Goal: Use online tool/utility: Utilize a website feature to perform a specific function

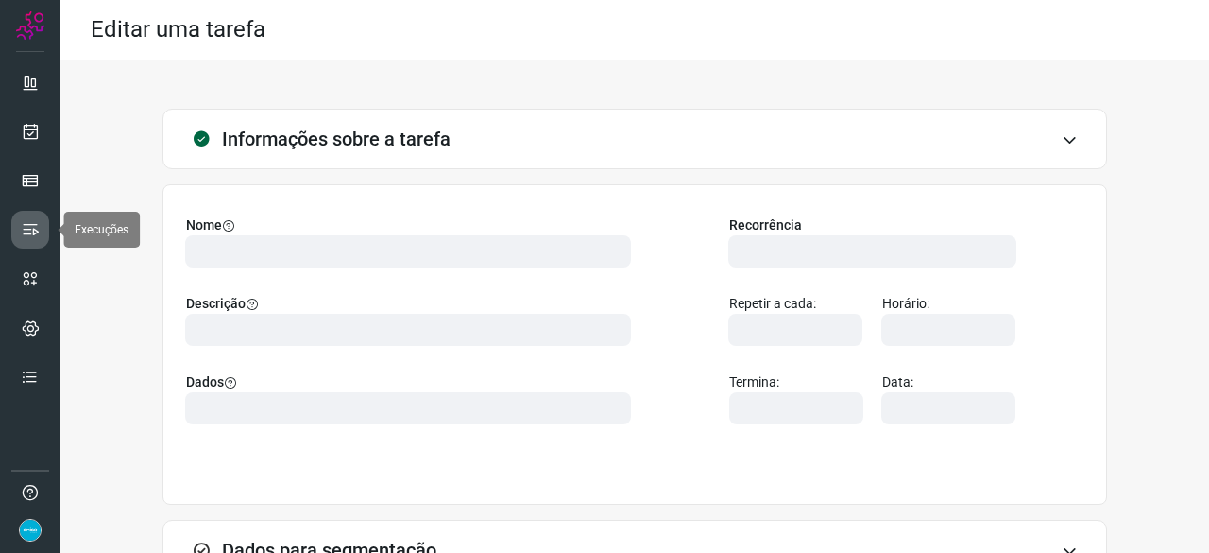
click at [26, 231] on icon at bounding box center [30, 229] width 19 height 19
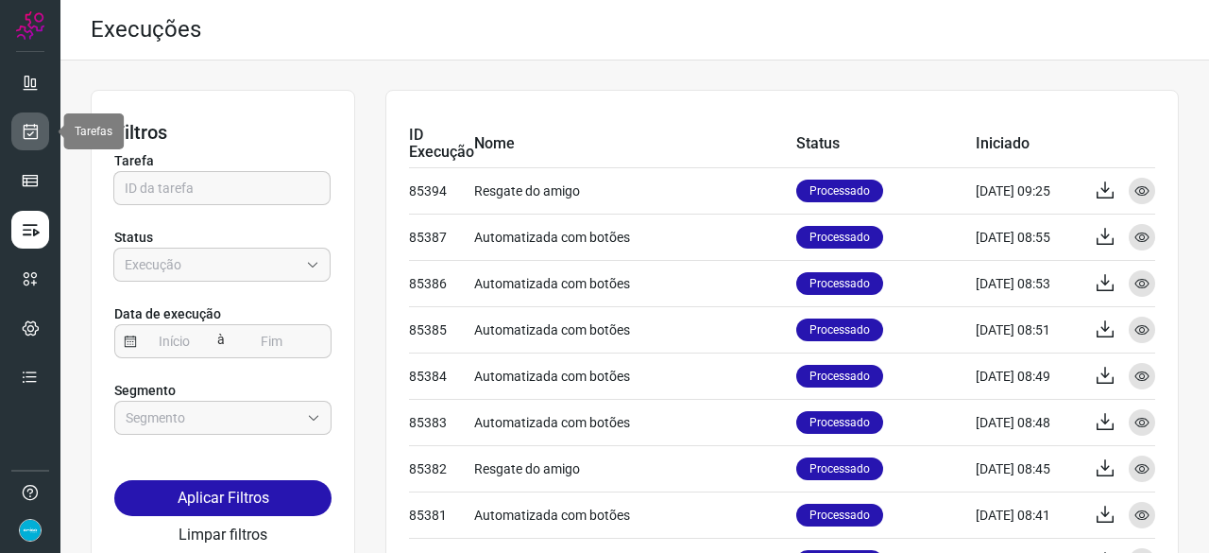
click at [36, 129] on icon at bounding box center [31, 131] width 20 height 19
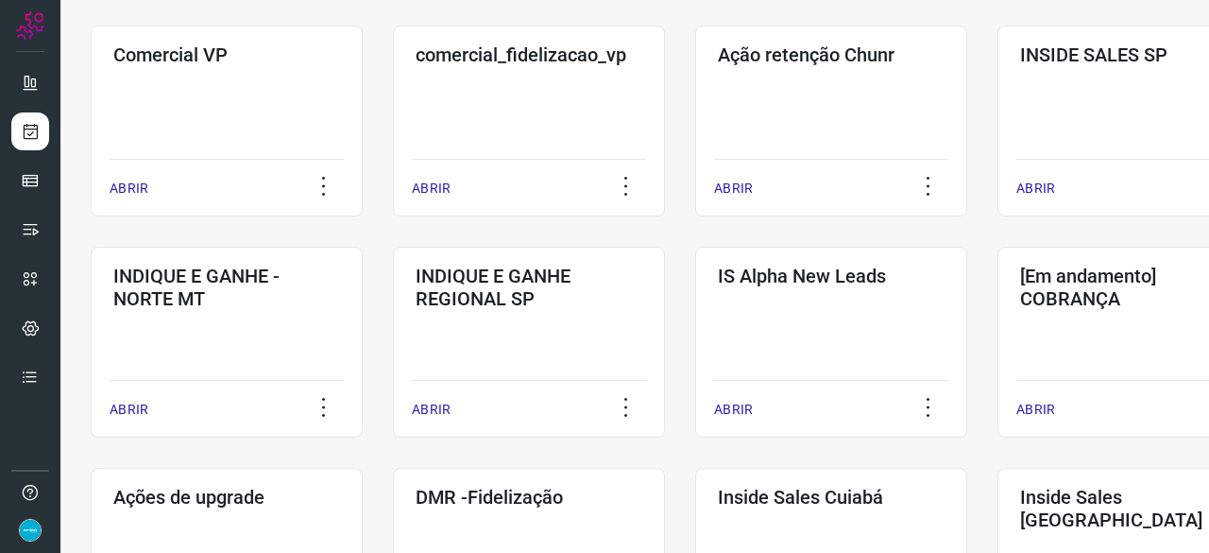
scroll to position [850, 0]
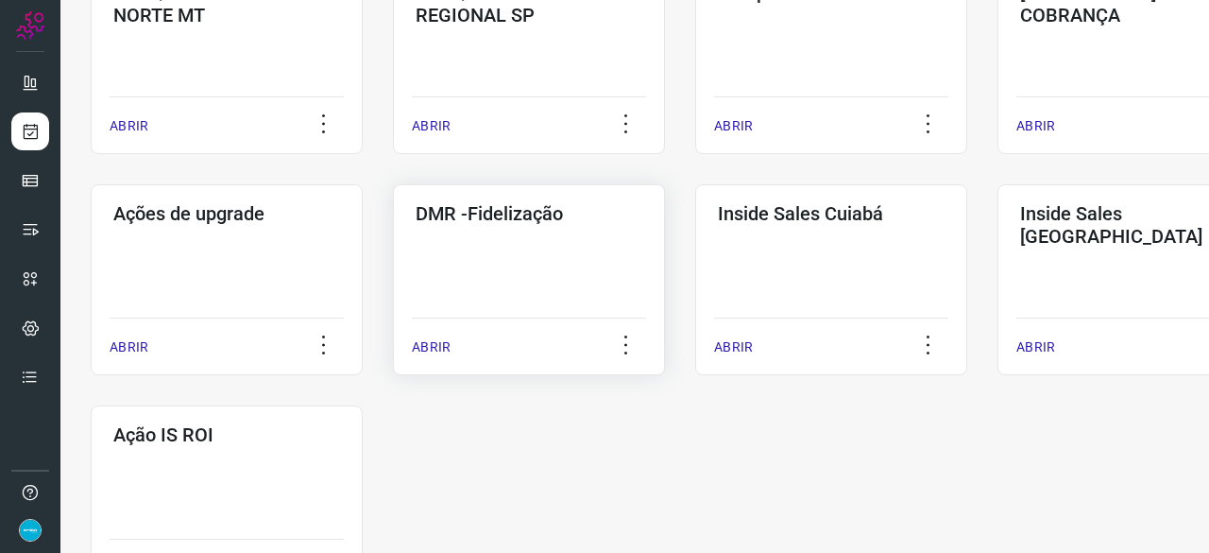
click at [442, 342] on p "ABRIR" at bounding box center [431, 347] width 39 height 20
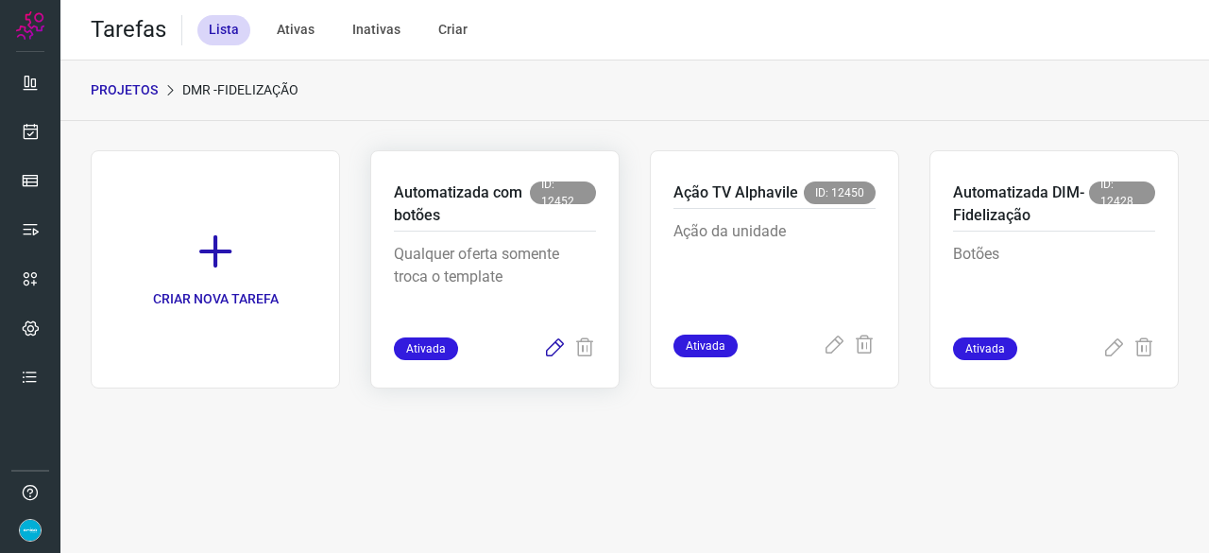
click at [551, 343] on icon at bounding box center [554, 348] width 23 height 23
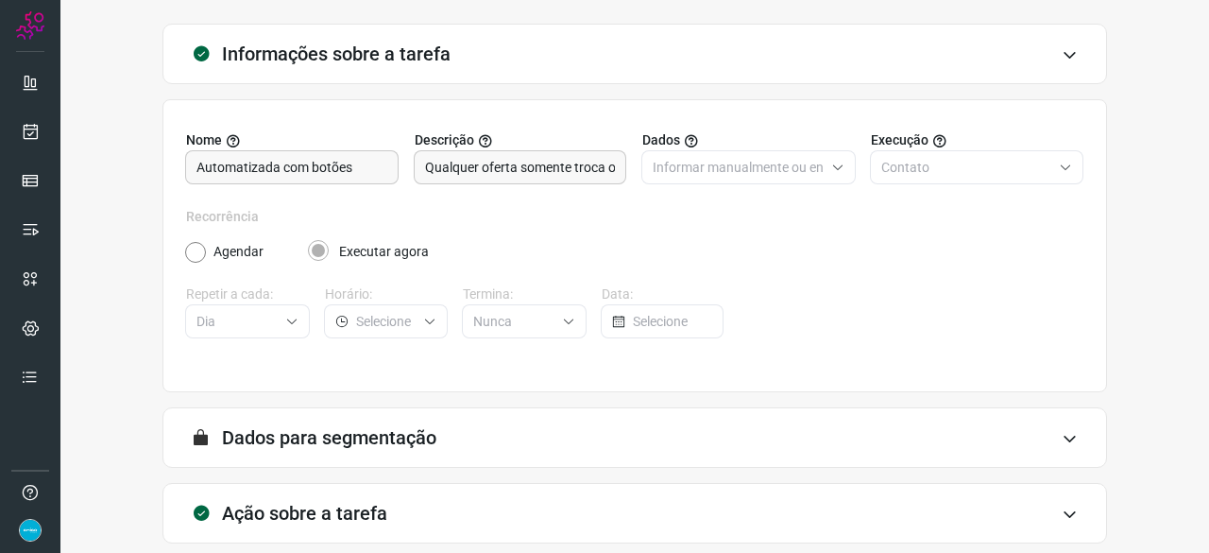
scroll to position [184, 0]
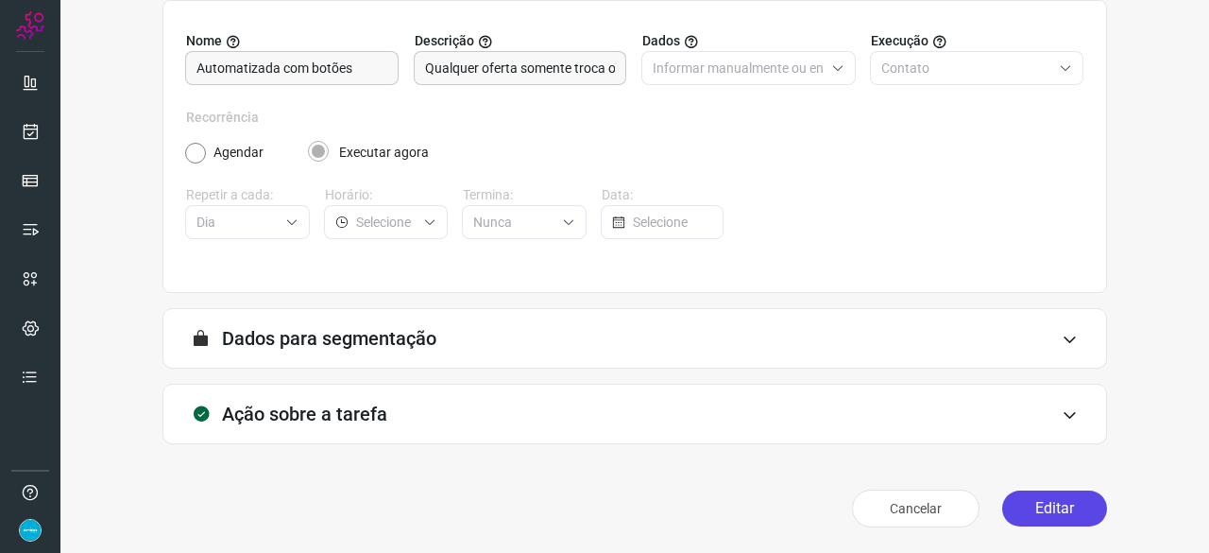
click at [1026, 505] on button "Editar" at bounding box center [1054, 508] width 105 height 36
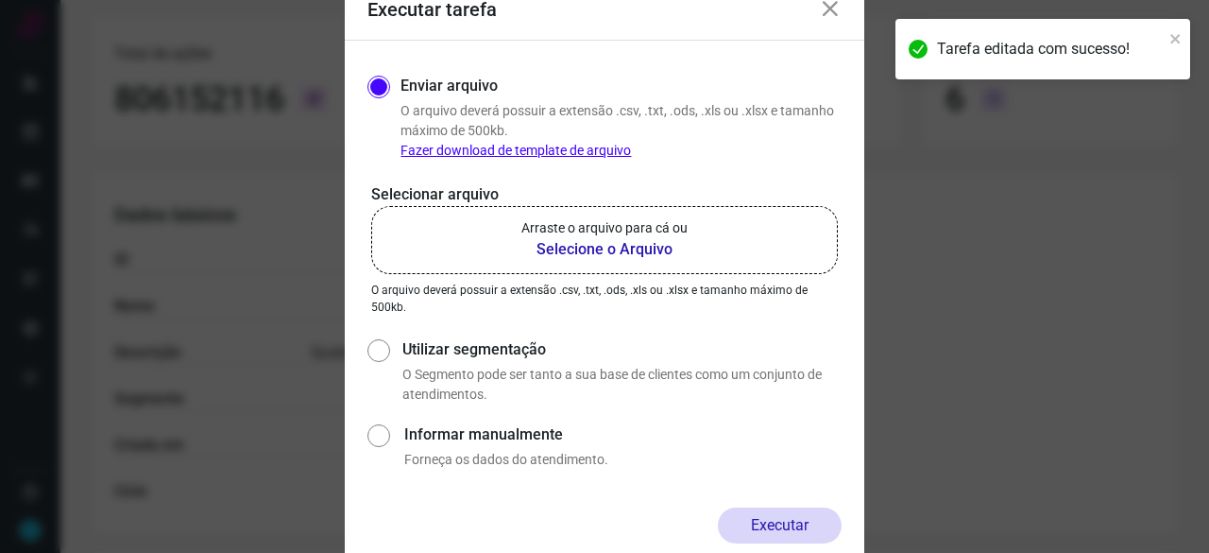
click at [586, 250] on b "Selecione o Arquivo" at bounding box center [605, 249] width 166 height 23
click at [0, 0] on input "Arraste o arquivo para cá ou Selecione o Arquivo" at bounding box center [0, 0] width 0 height 0
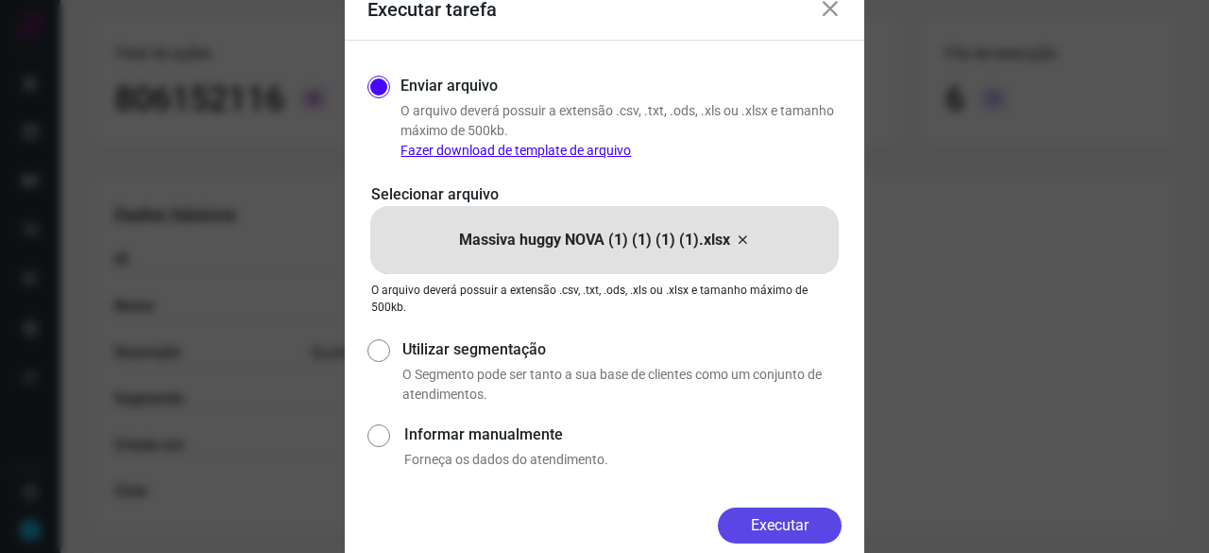
click at [797, 524] on button "Executar" at bounding box center [780, 525] width 124 height 36
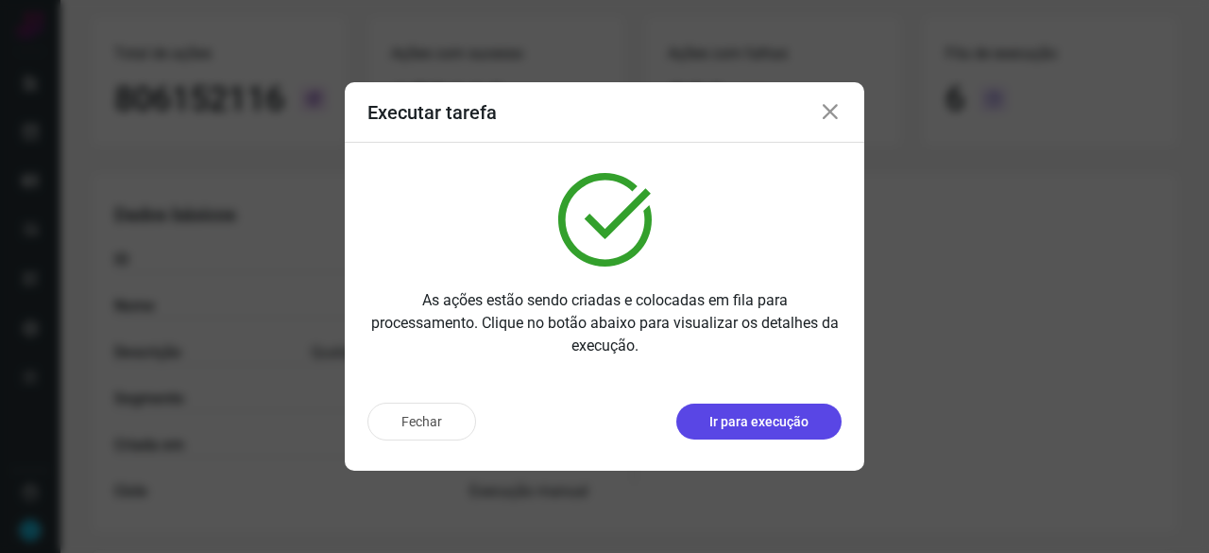
click at [792, 428] on p "Ir para execução" at bounding box center [759, 422] width 99 height 20
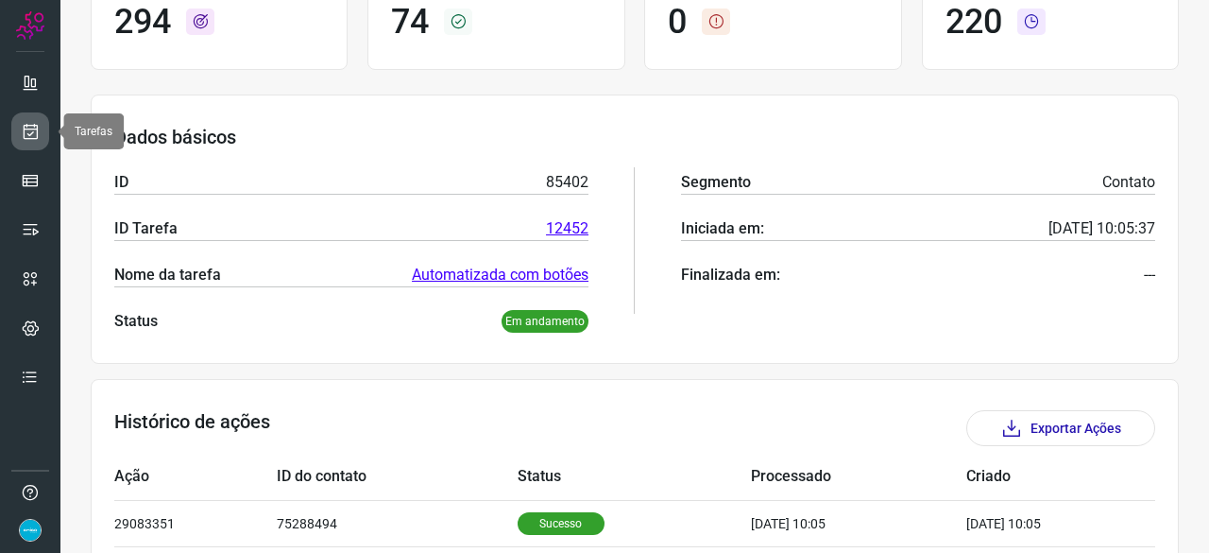
click at [28, 130] on icon at bounding box center [31, 131] width 20 height 19
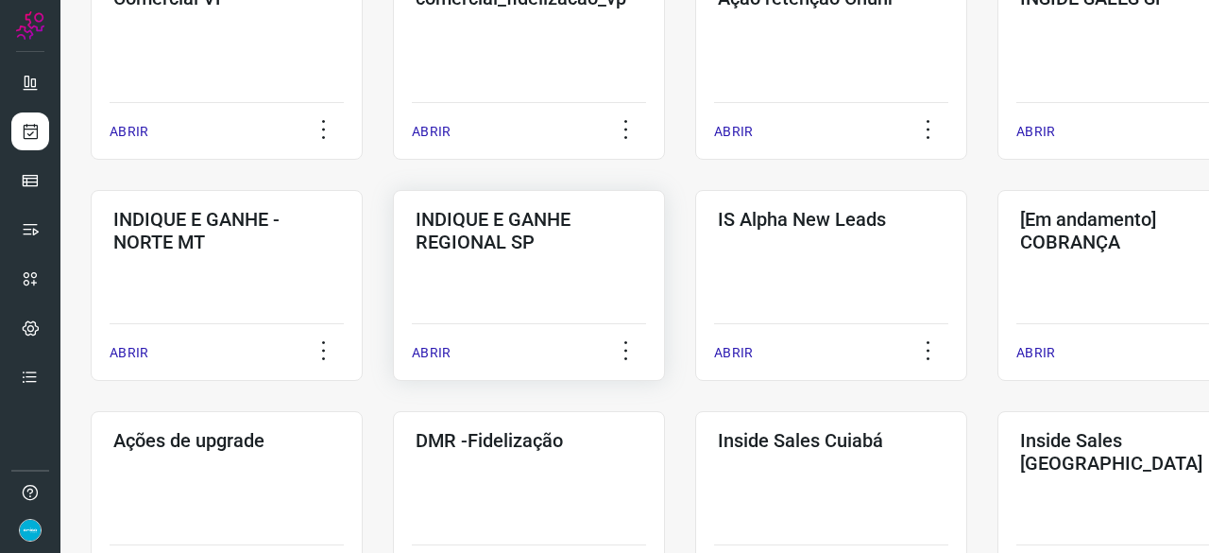
click at [436, 355] on p "ABRIR" at bounding box center [431, 353] width 39 height 20
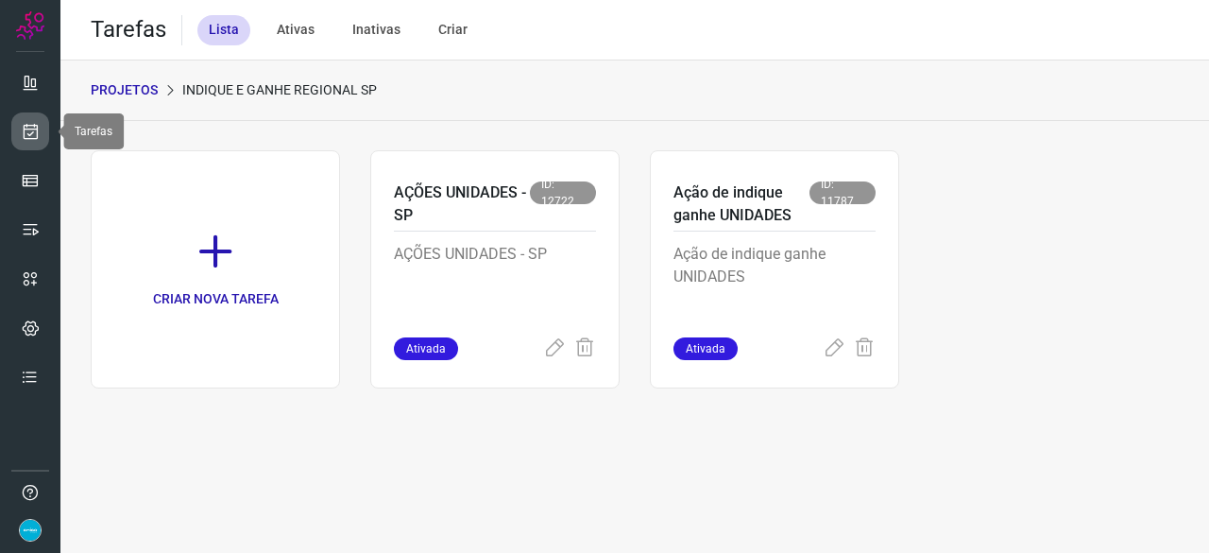
click at [24, 130] on icon at bounding box center [31, 131] width 20 height 19
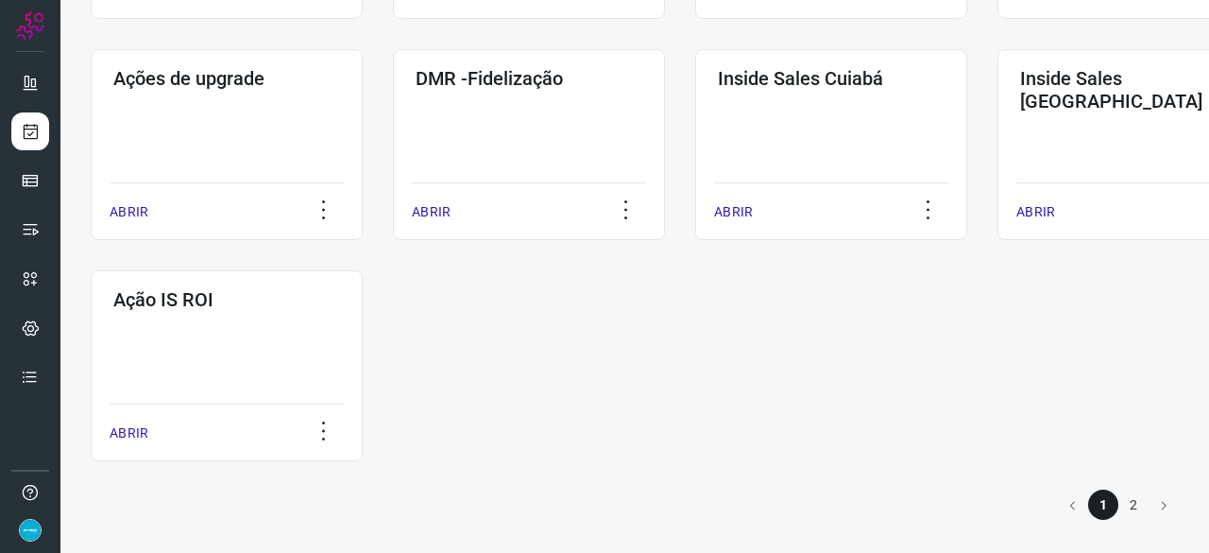
scroll to position [986, 0]
click at [434, 194] on div "ABRIR" at bounding box center [529, 204] width 234 height 47
click at [435, 210] on p "ABRIR" at bounding box center [431, 211] width 39 height 20
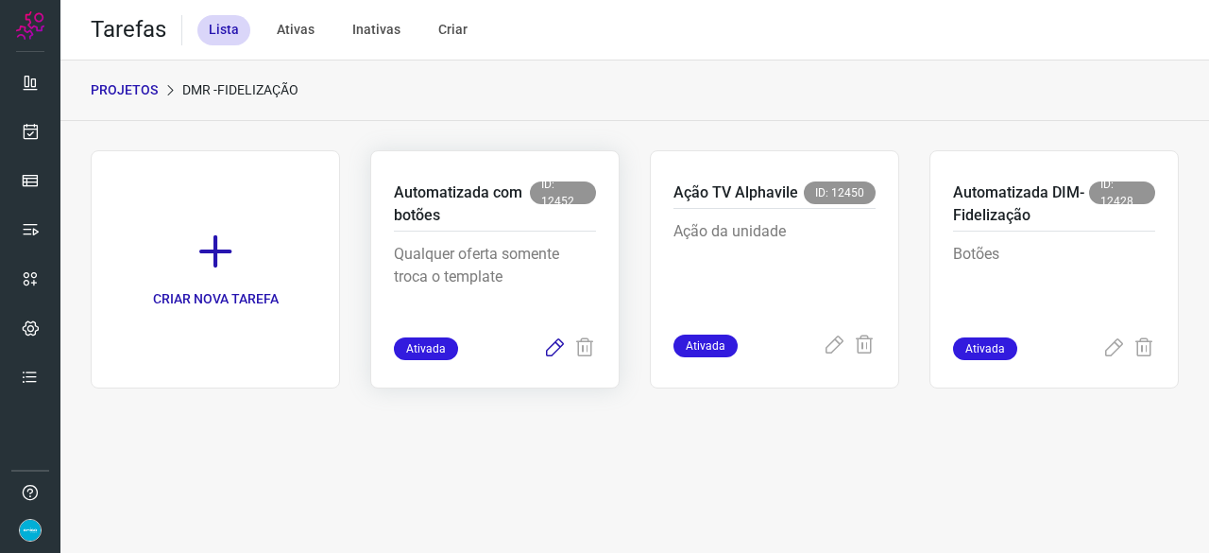
click at [561, 341] on icon at bounding box center [554, 348] width 23 height 23
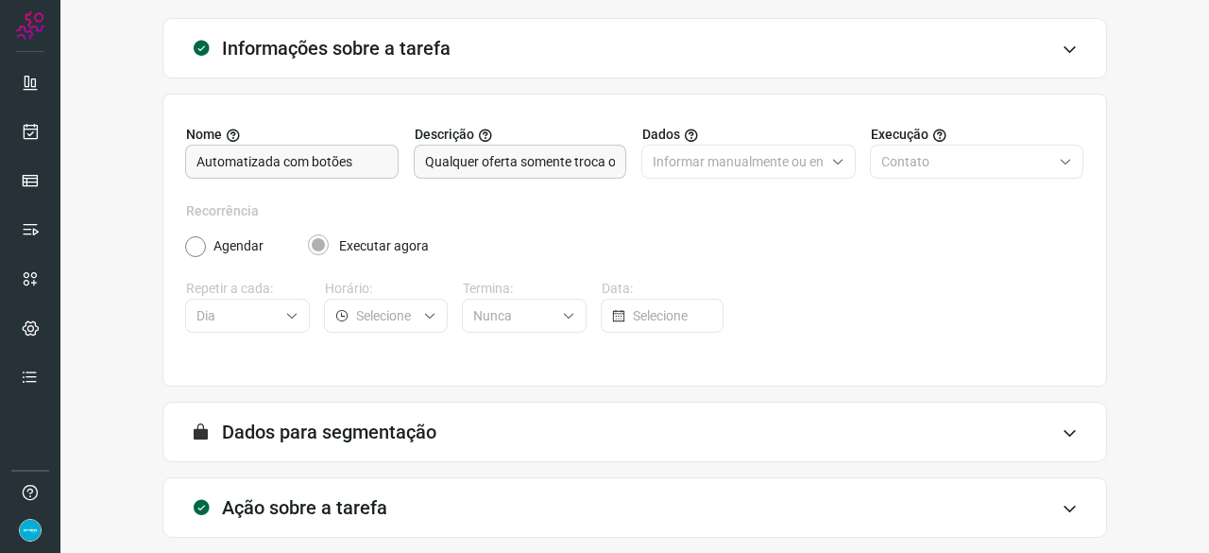
scroll to position [184, 0]
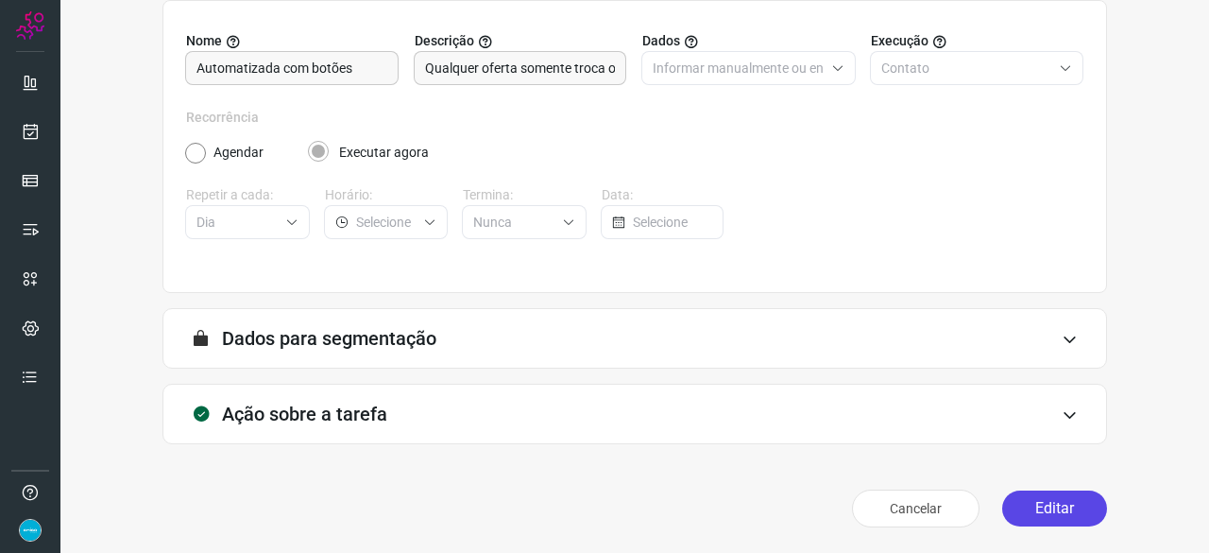
click at [1059, 503] on button "Editar" at bounding box center [1054, 508] width 105 height 36
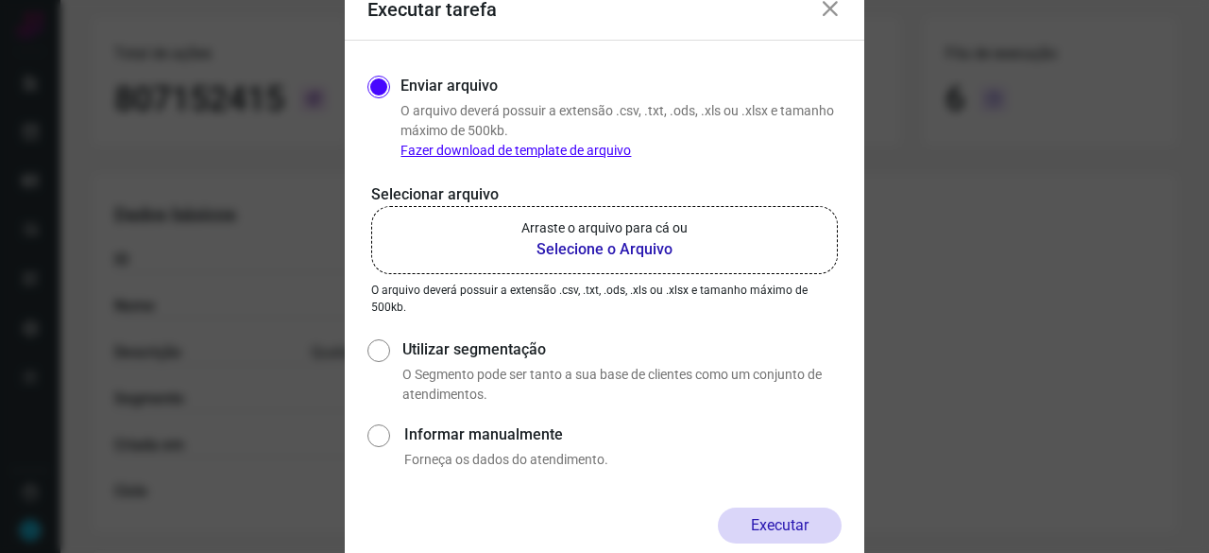
click at [625, 250] on b "Selecione o Arquivo" at bounding box center [605, 249] width 166 height 23
click at [0, 0] on input "Arraste o arquivo para cá ou Selecione o Arquivo" at bounding box center [0, 0] width 0 height 0
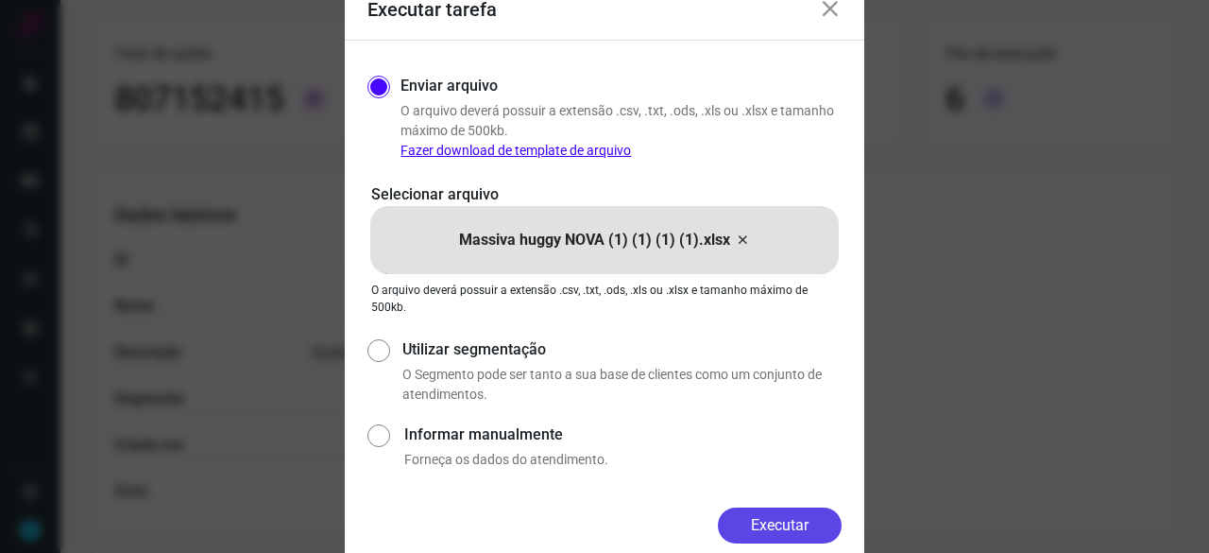
click at [766, 519] on button "Executar" at bounding box center [780, 525] width 124 height 36
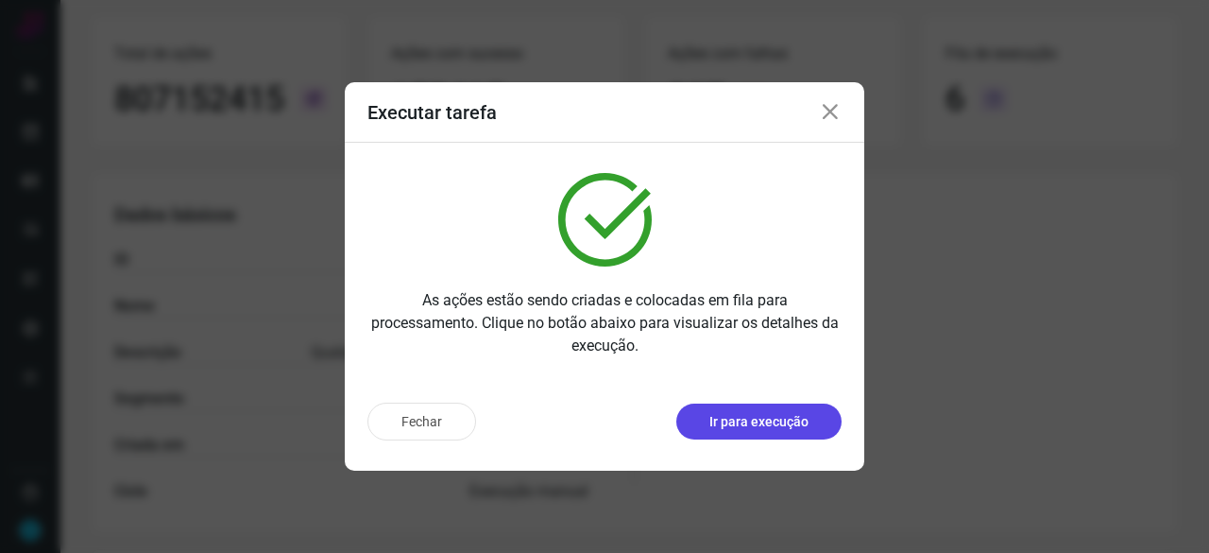
click at [777, 424] on p "Ir para execução" at bounding box center [759, 422] width 99 height 20
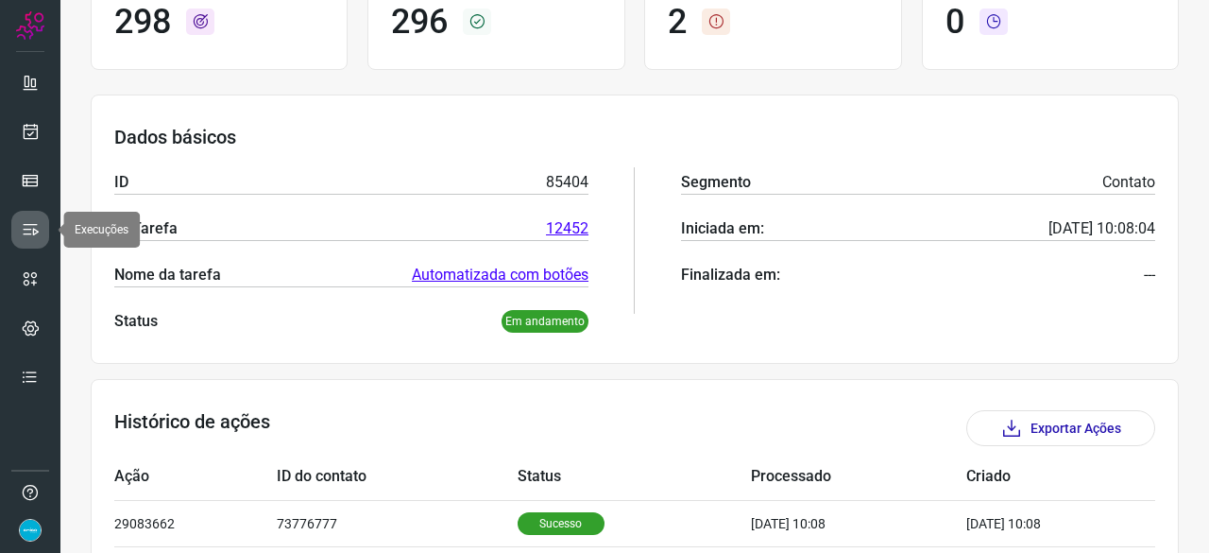
click at [37, 220] on icon at bounding box center [30, 229] width 19 height 19
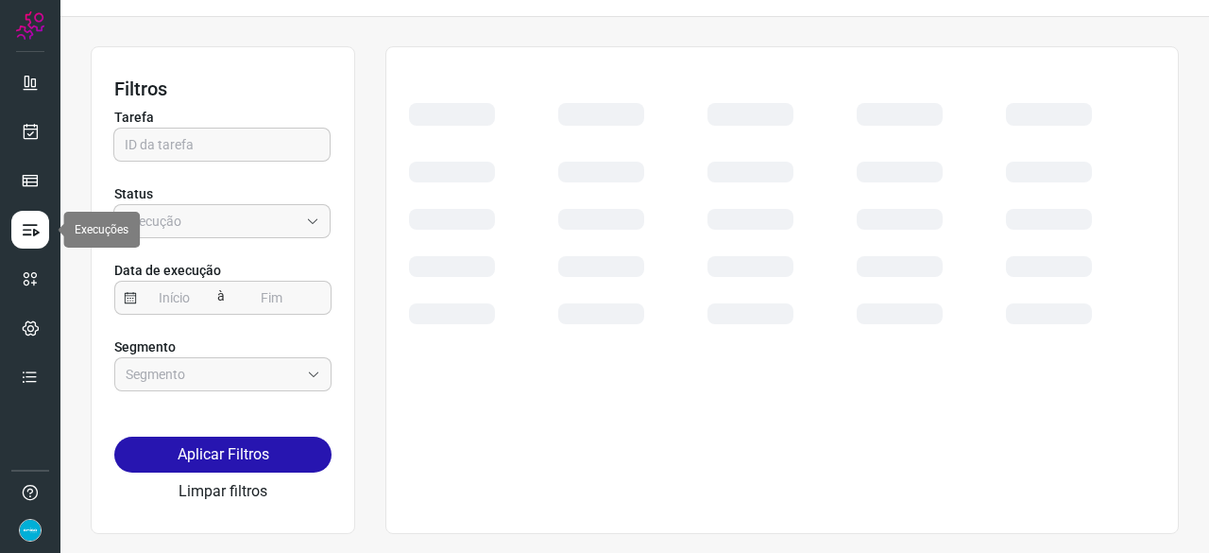
scroll to position [43, 0]
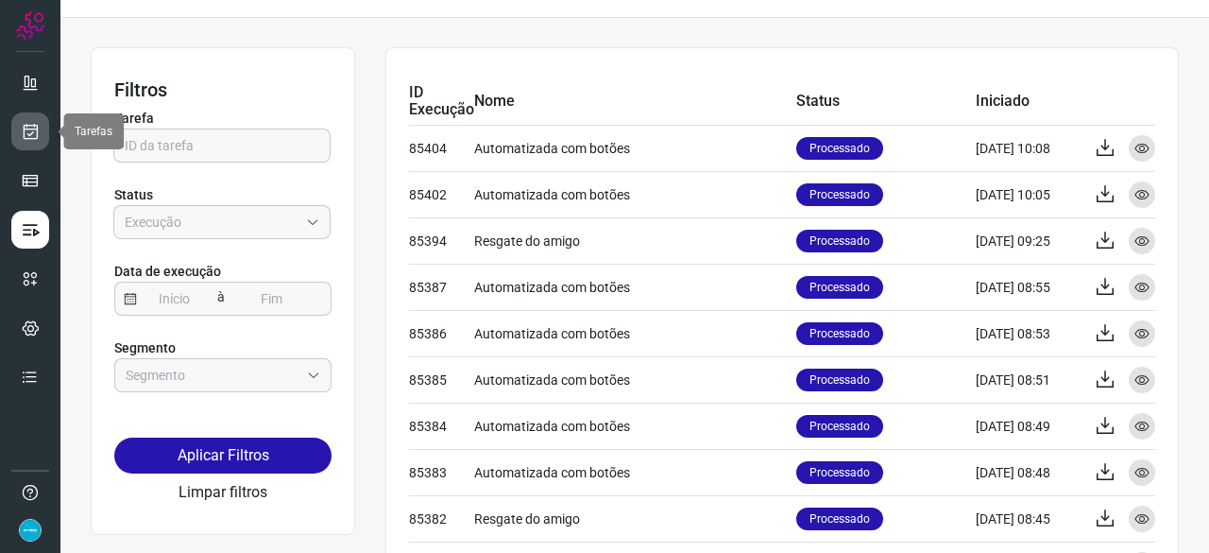
click at [39, 132] on icon at bounding box center [31, 131] width 20 height 19
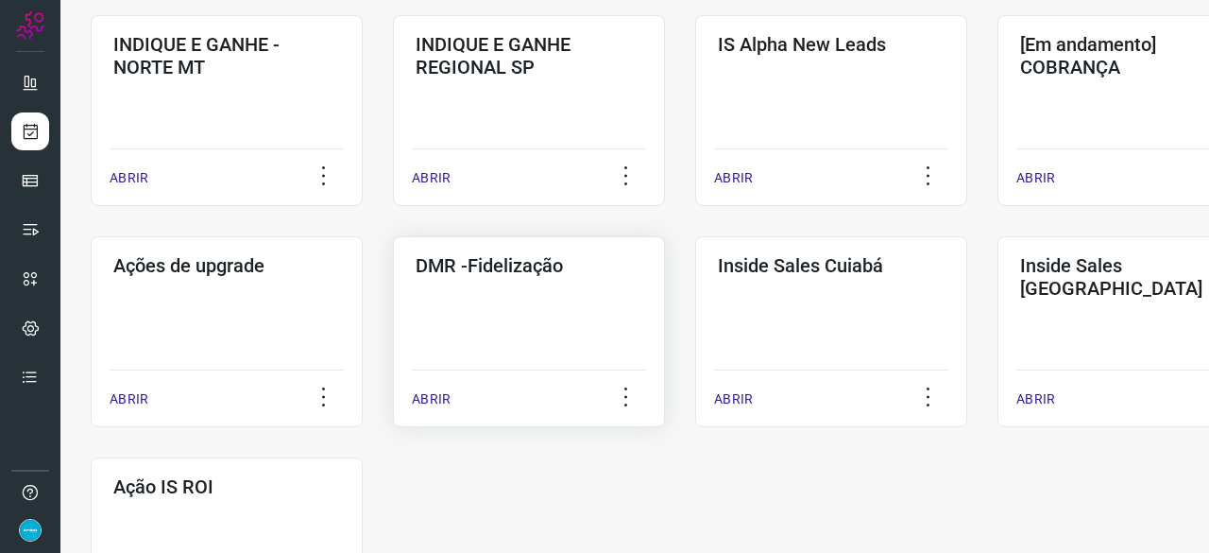
click at [429, 398] on p "ABRIR" at bounding box center [431, 399] width 39 height 20
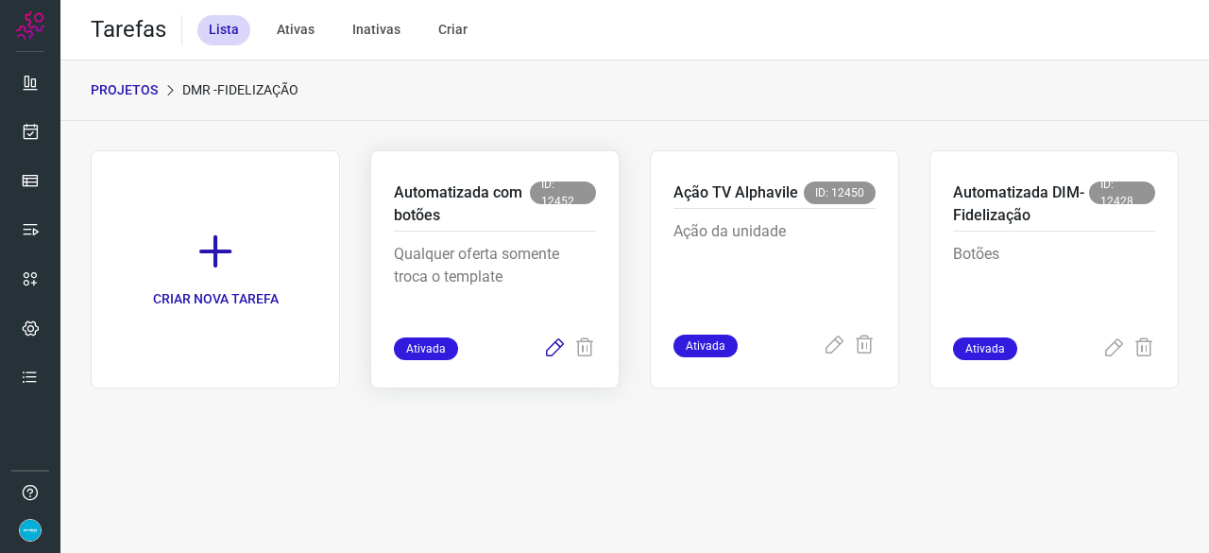
click at [557, 340] on icon at bounding box center [554, 348] width 23 height 23
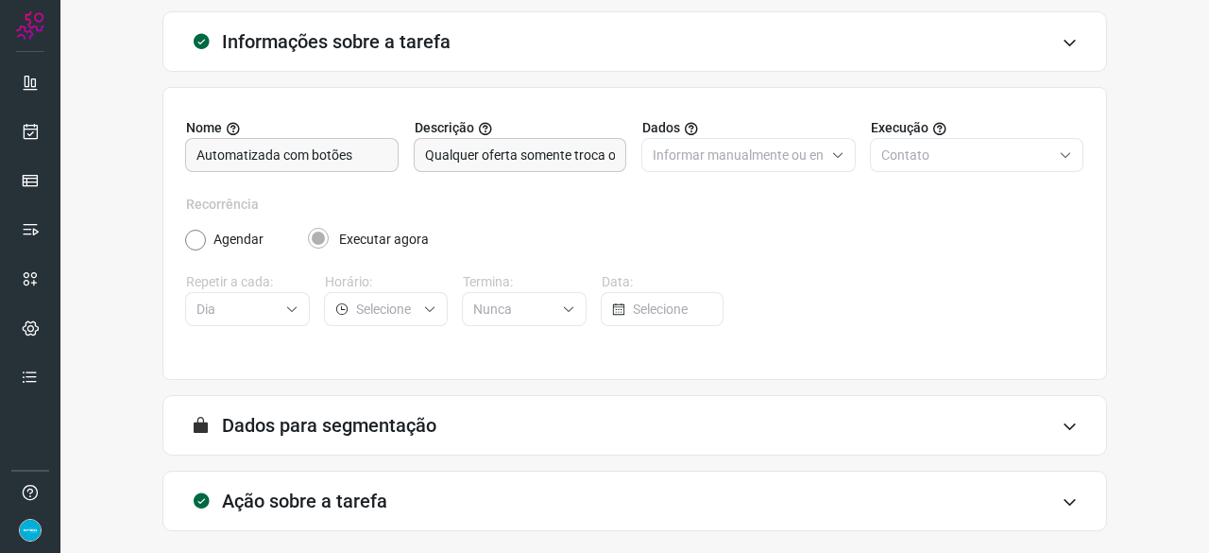
scroll to position [184, 0]
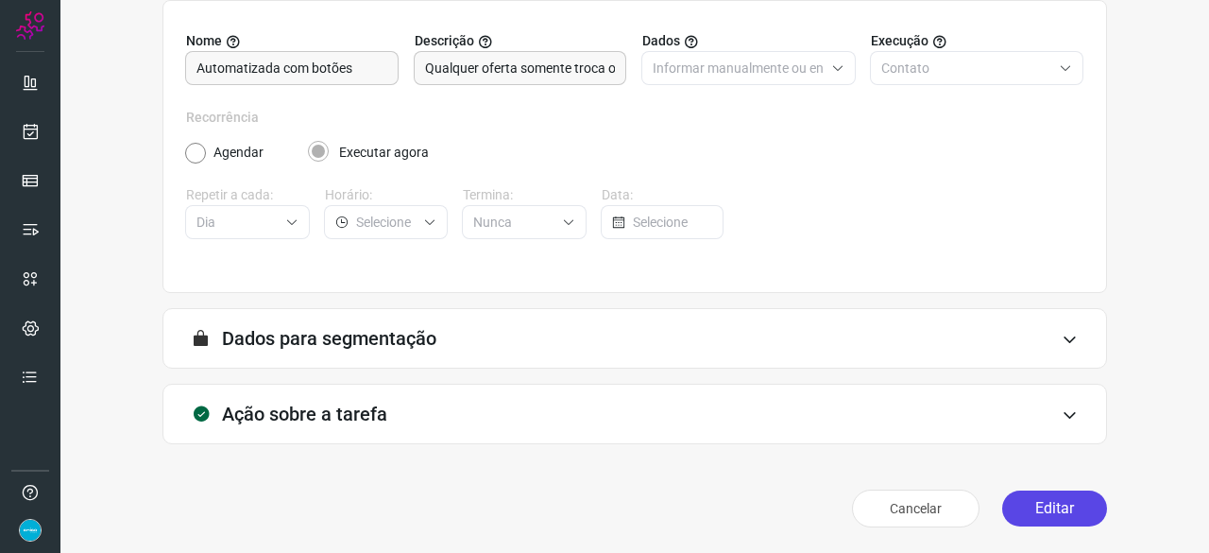
click at [1034, 507] on button "Editar" at bounding box center [1054, 508] width 105 height 36
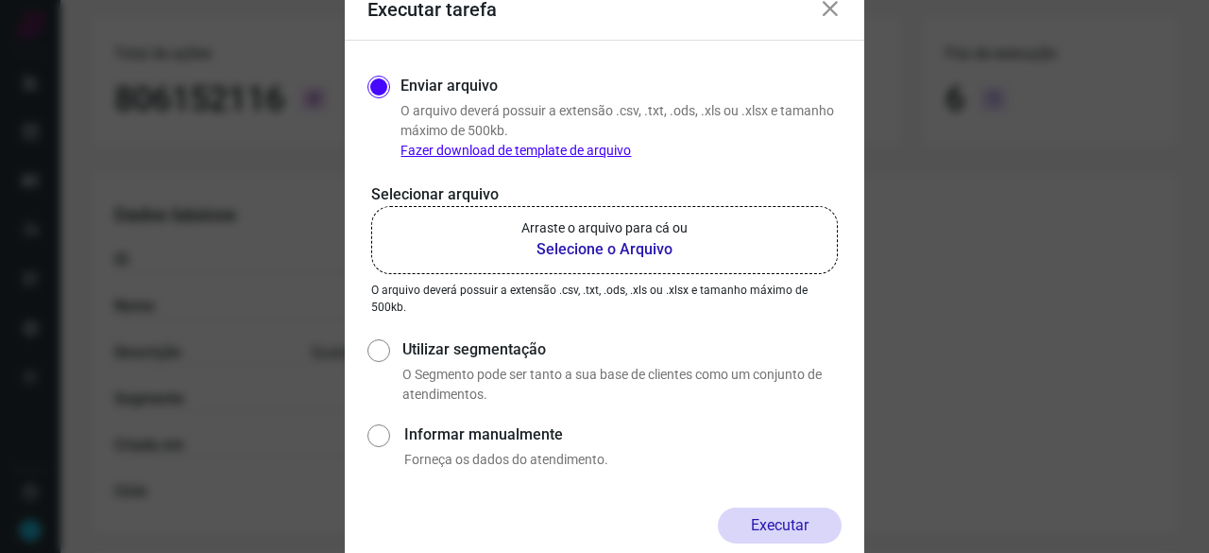
click at [565, 251] on b "Selecione o Arquivo" at bounding box center [605, 249] width 166 height 23
click at [0, 0] on input "Arraste o arquivo para cá ou Selecione o Arquivo" at bounding box center [0, 0] width 0 height 0
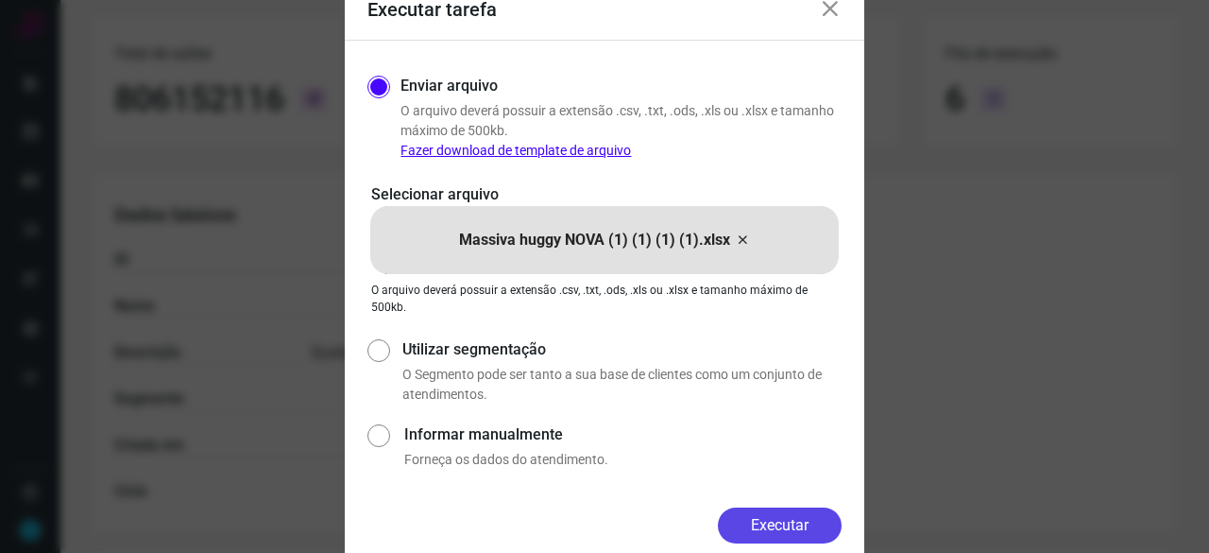
click at [796, 536] on button "Executar" at bounding box center [780, 525] width 124 height 36
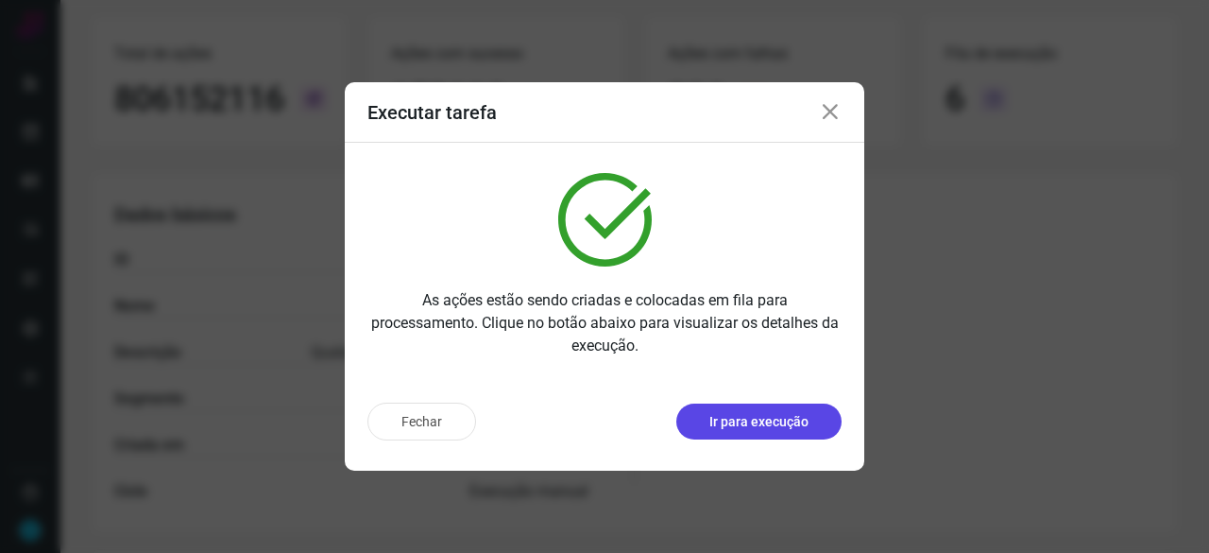
click at [761, 422] on p "Ir para execução" at bounding box center [759, 422] width 99 height 20
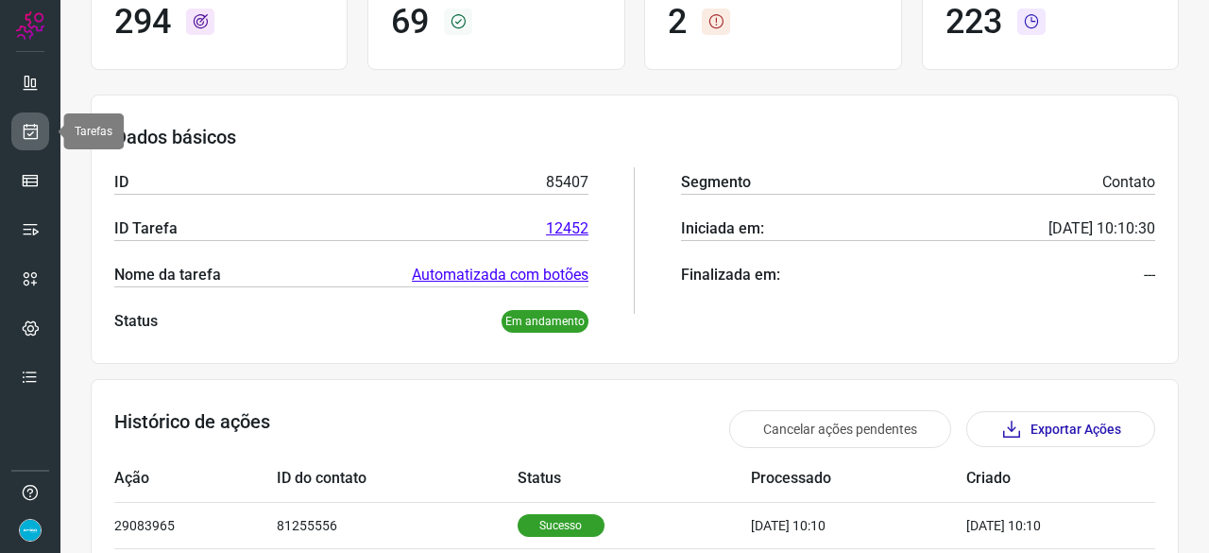
click at [25, 129] on icon at bounding box center [31, 131] width 20 height 19
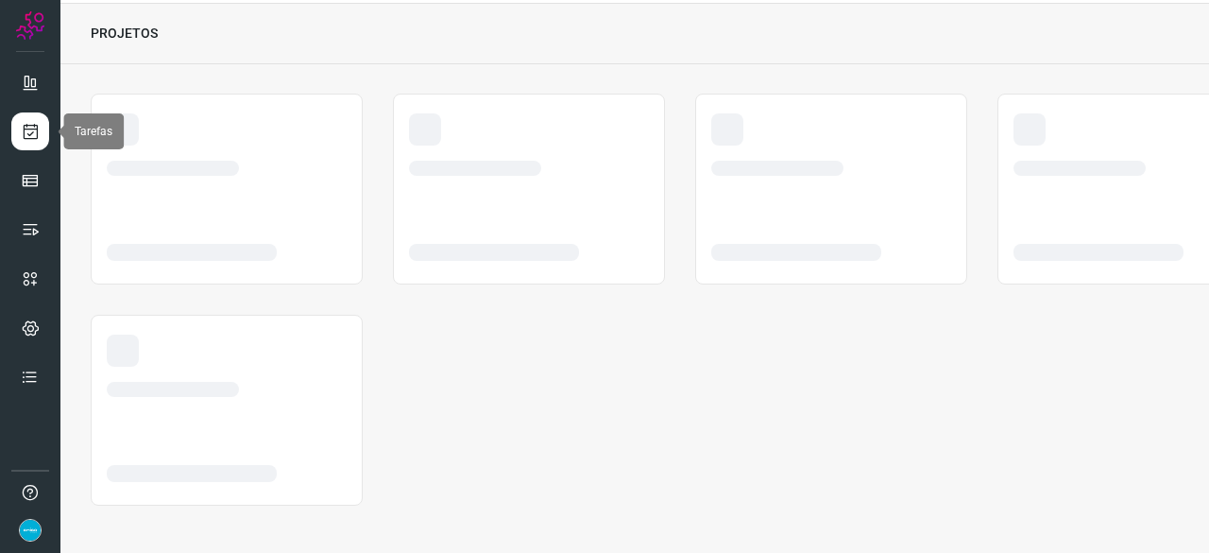
scroll to position [57, 0]
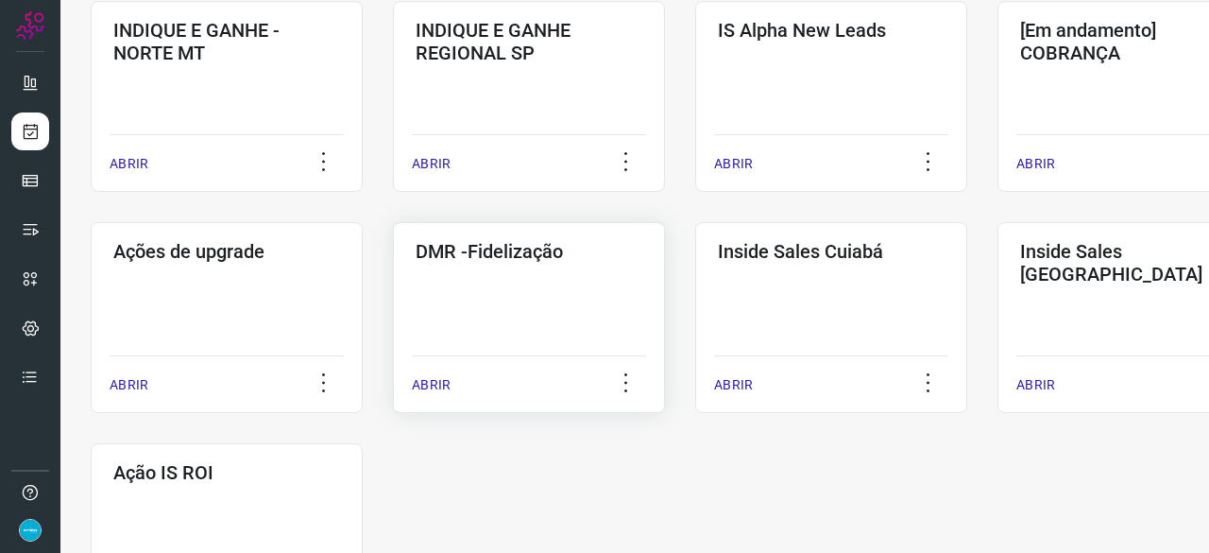
click at [440, 385] on p "ABRIR" at bounding box center [431, 385] width 39 height 20
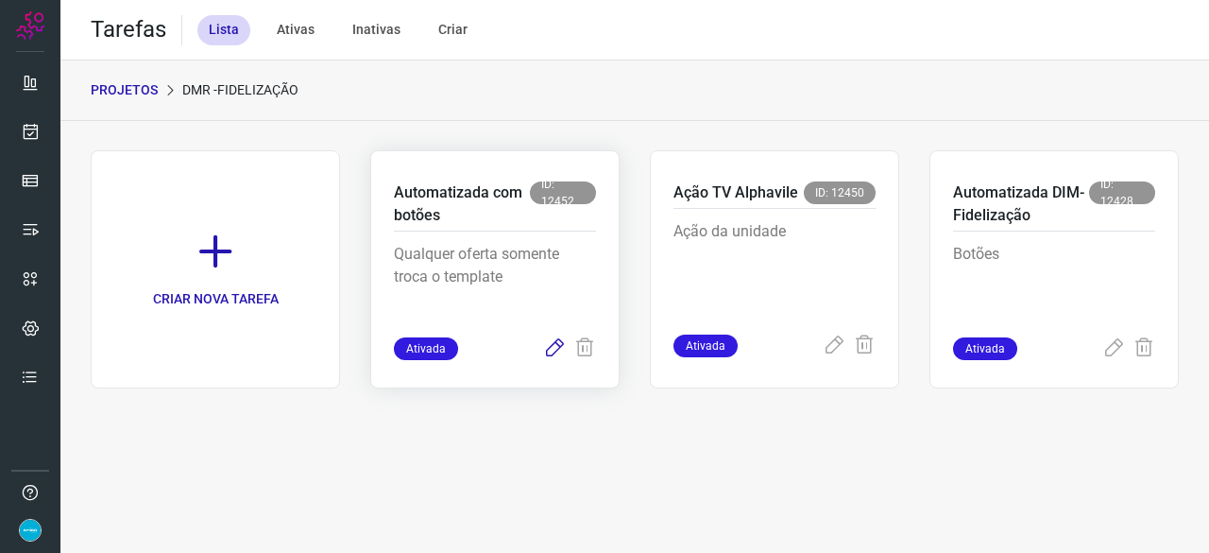
click at [552, 350] on icon at bounding box center [554, 348] width 23 height 23
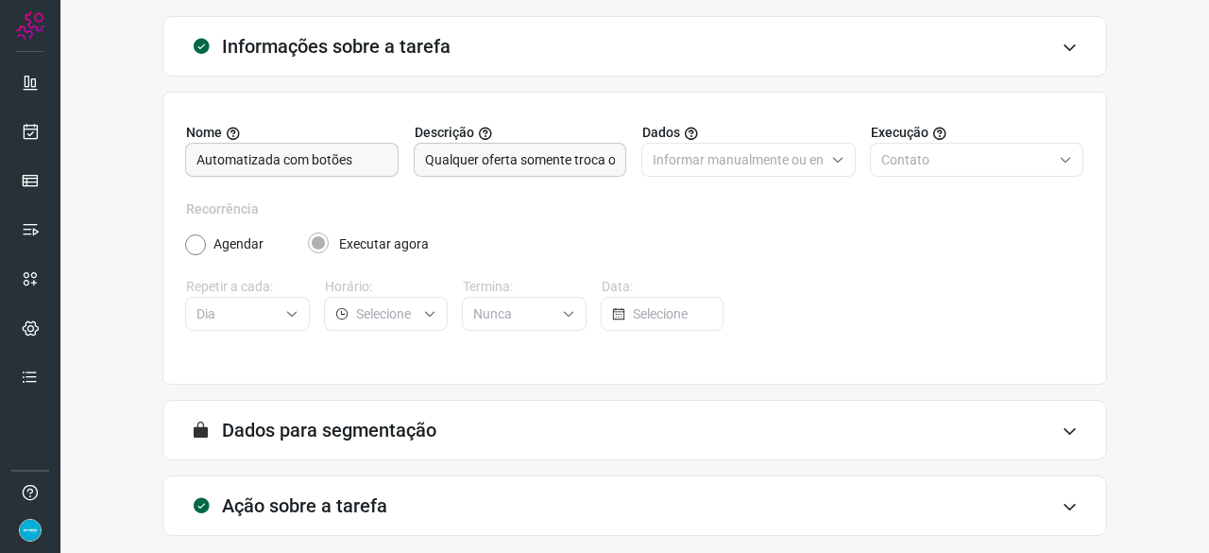
scroll to position [184, 0]
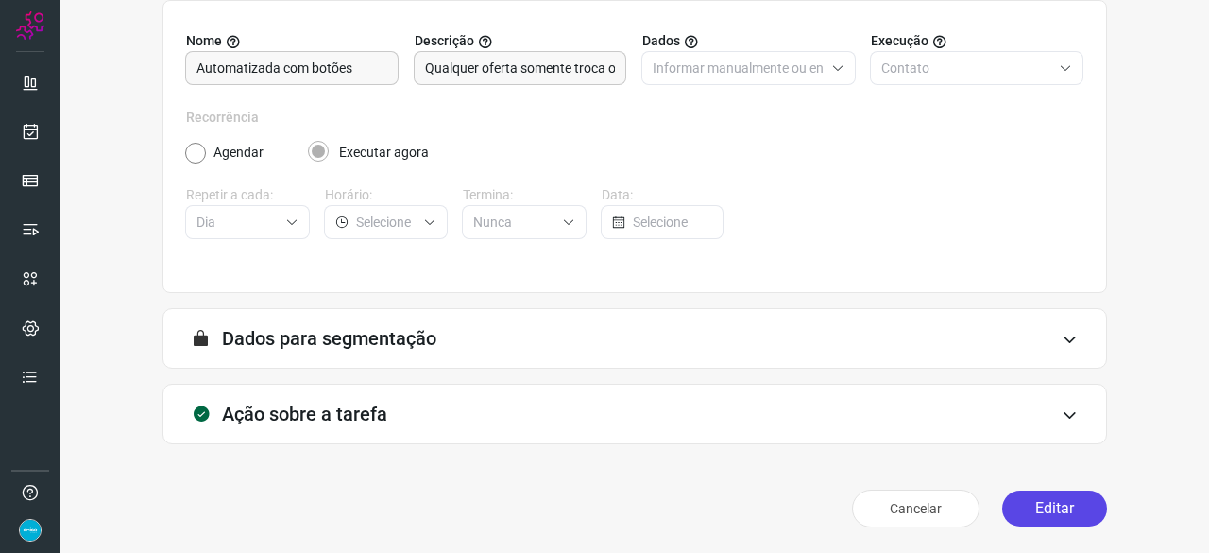
click at [1053, 501] on button "Editar" at bounding box center [1054, 508] width 105 height 36
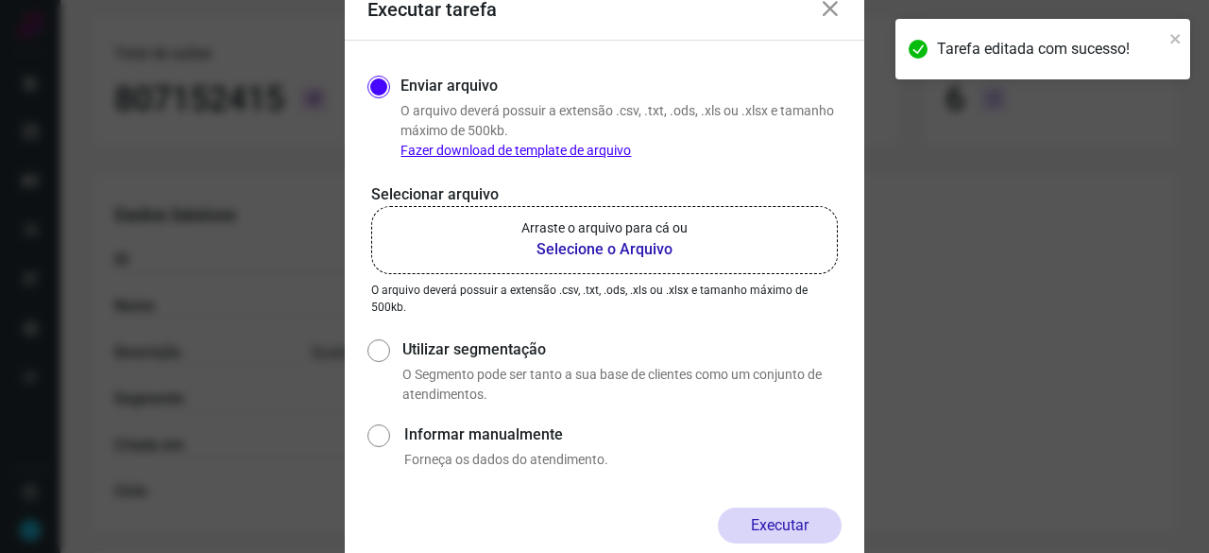
click at [590, 248] on b "Selecione o Arquivo" at bounding box center [605, 249] width 166 height 23
click at [0, 0] on input "Arraste o arquivo para cá ou Selecione o Arquivo" at bounding box center [0, 0] width 0 height 0
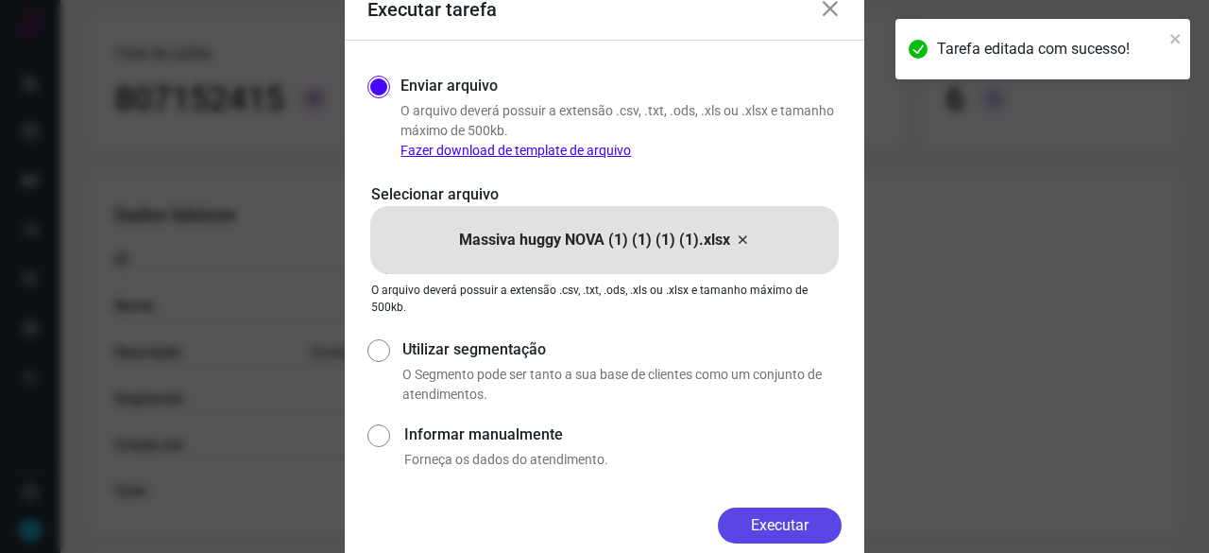
click at [772, 524] on button "Executar" at bounding box center [780, 525] width 124 height 36
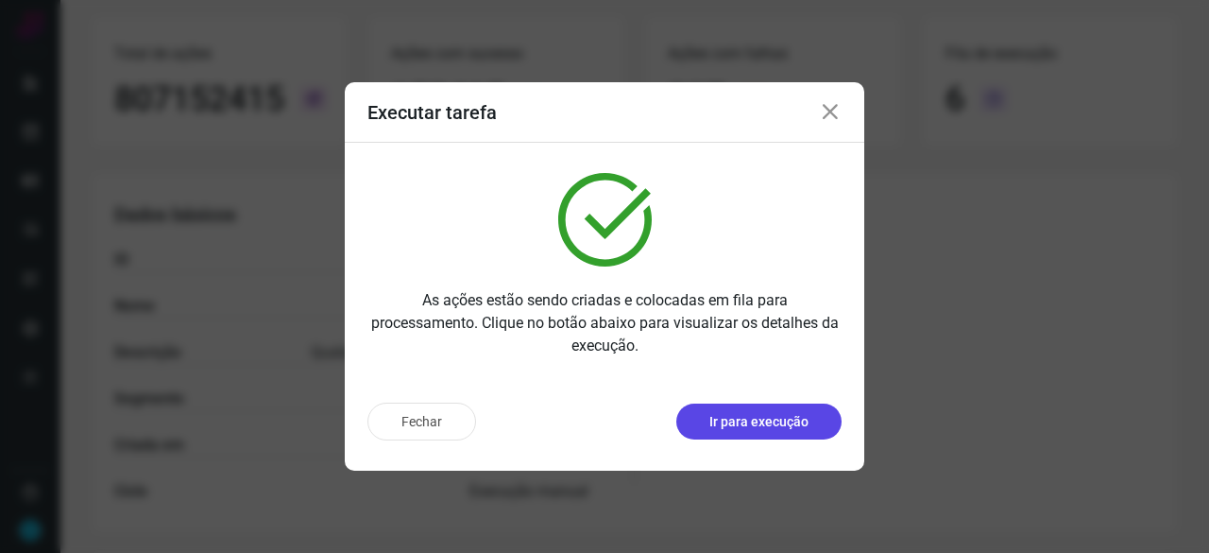
click at [752, 421] on p "Ir para execução" at bounding box center [759, 422] width 99 height 20
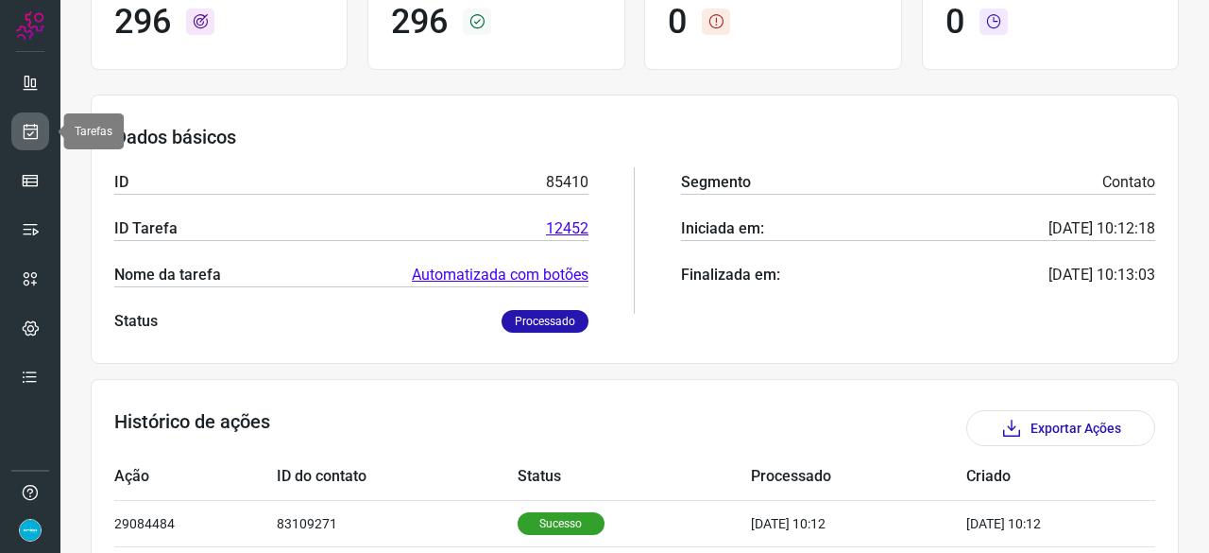
click at [26, 128] on icon at bounding box center [31, 131] width 20 height 19
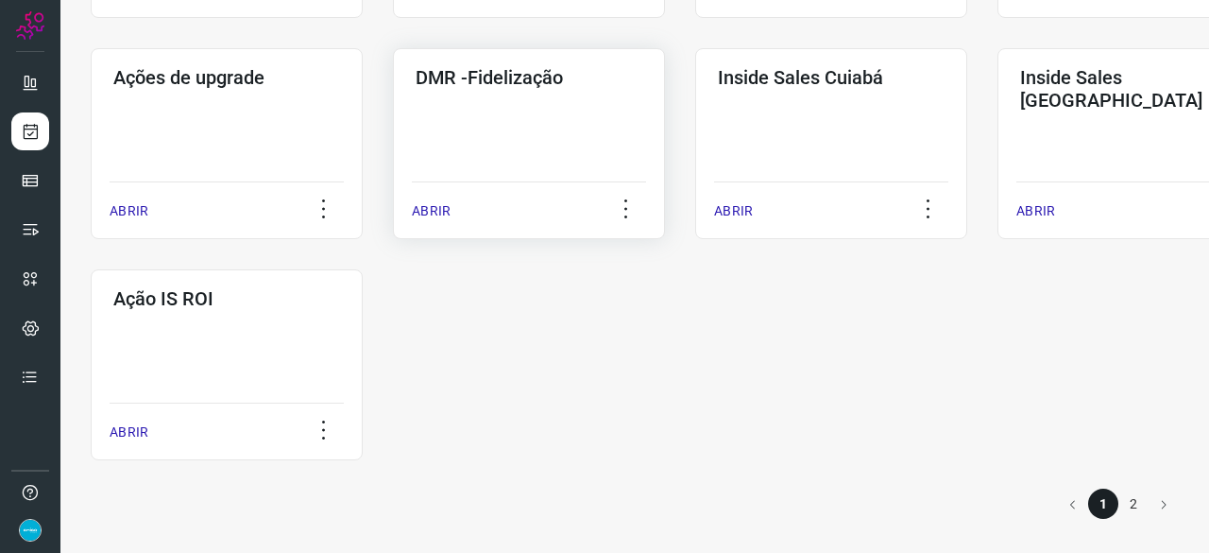
click at [436, 205] on p "ABRIR" at bounding box center [431, 211] width 39 height 20
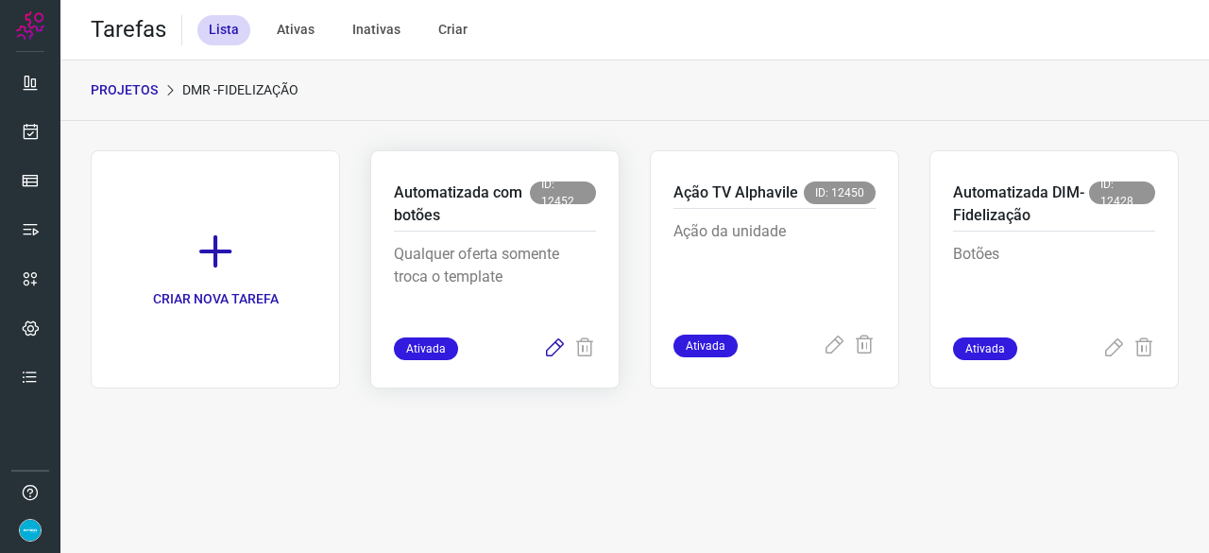
click at [552, 345] on icon at bounding box center [554, 348] width 23 height 23
